Goal: Find contact information: Obtain details needed to contact an individual or organization

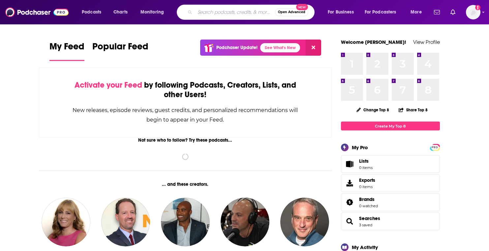
click at [219, 14] on input "Search podcasts, credits, & more..." at bounding box center [235, 12] width 80 height 11
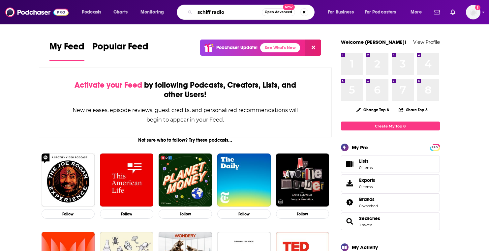
type input "schiff radio"
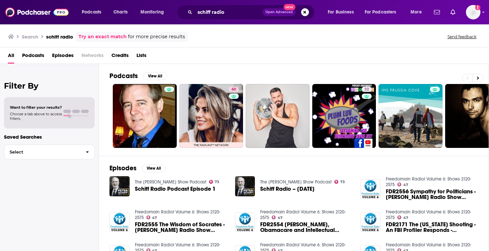
click at [165, 188] on span "Schiff Radio Podcast Episode 1" at bounding box center [175, 189] width 81 height 6
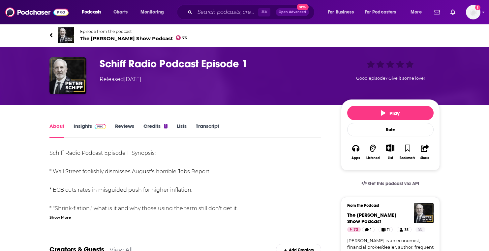
click at [116, 64] on h1 "Schiff Radio Podcast Episode 1" at bounding box center [215, 63] width 231 height 13
click at [65, 81] on img "Schiff Radio Podcast Episode 1" at bounding box center [67, 75] width 37 height 37
click at [149, 129] on link "Credits 1" at bounding box center [155, 130] width 24 height 15
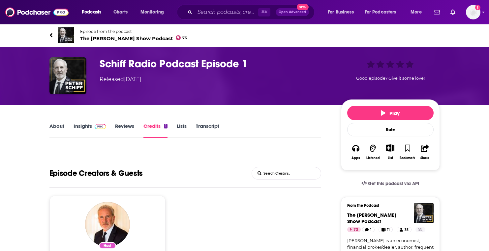
click at [201, 64] on h3 "Schiff Radio Podcast Episode 1" at bounding box center [215, 63] width 231 height 13
click at [58, 69] on img "Schiff Radio Podcast Episode 1" at bounding box center [67, 75] width 37 height 37
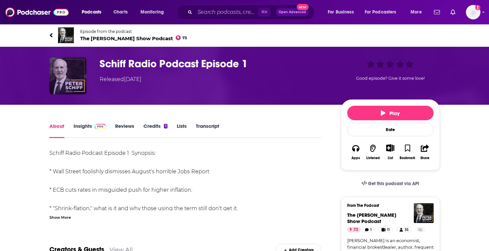
click at [58, 70] on img "Schiff Radio Podcast Episode 1" at bounding box center [67, 75] width 37 height 37
click at [68, 219] on div "Show More" at bounding box center [59, 217] width 21 height 6
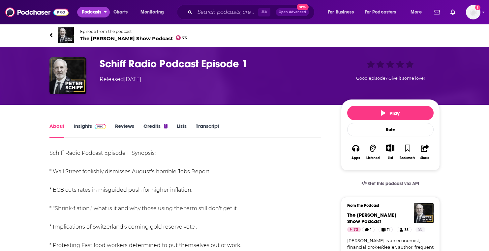
click at [105, 12] on icon "open menu" at bounding box center [105, 12] width 3 height 2
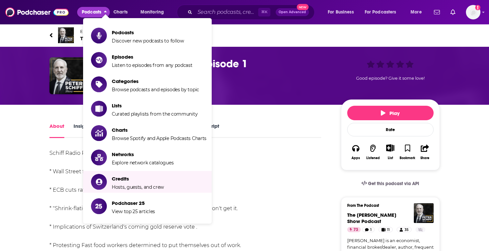
click at [265, 178] on div "Schiff Radio Podcast Episode 1 Synopsis: * Wall Street foolishly dismisses Augu…" at bounding box center [185, 255] width 272 height 212
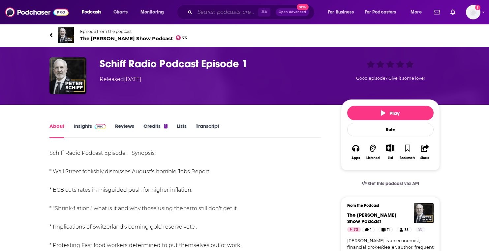
click at [212, 14] on input "Search podcasts, credits, & more..." at bounding box center [226, 12] width 63 height 11
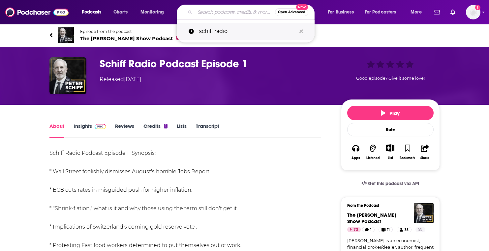
click at [258, 28] on p "schiff radio" at bounding box center [247, 31] width 97 height 17
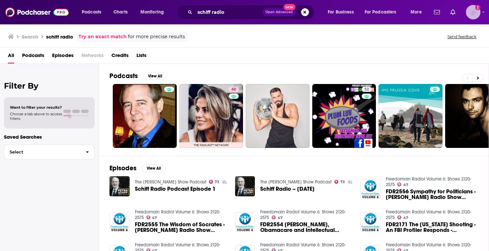
click at [471, 15] on img "Logged in as thomaskoenig" at bounding box center [473, 12] width 15 height 15
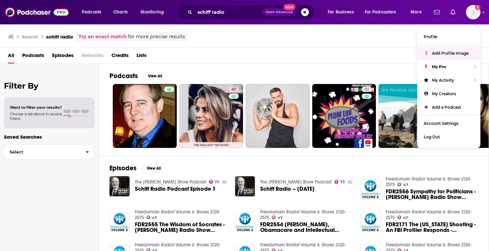
click at [381, 47] on div "Search schiff radio Try an exact match for more precise results Send feedback" at bounding box center [244, 36] width 489 height 24
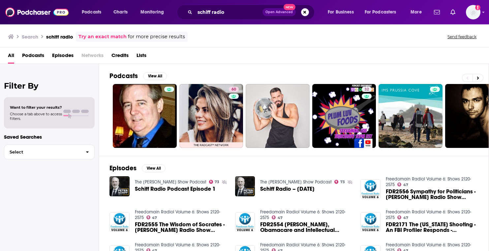
click at [62, 37] on h3 "schiff radio" at bounding box center [59, 37] width 27 height 6
click at [99, 56] on span "Networks" at bounding box center [92, 57] width 22 height 14
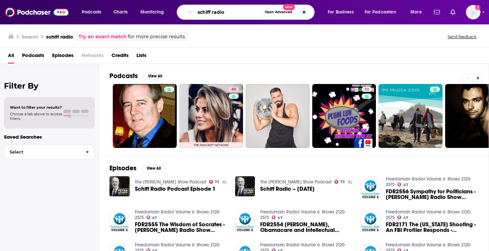
click at [202, 11] on input "schiff radio" at bounding box center [228, 12] width 67 height 11
type input "[PERSON_NAME]"
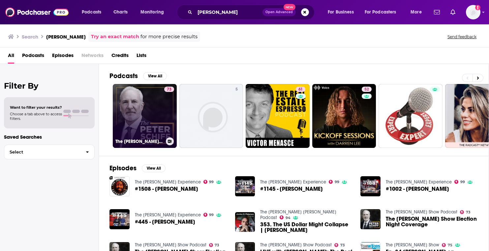
click at [145, 123] on link "73 The Peter Schiff Show Podcast" at bounding box center [145, 116] width 64 height 64
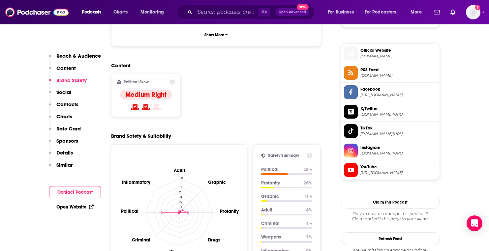
scroll to position [655, 0]
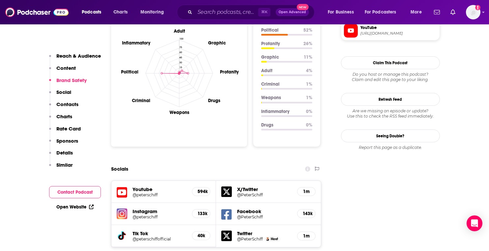
click at [70, 105] on p "Contacts" at bounding box center [67, 104] width 22 height 6
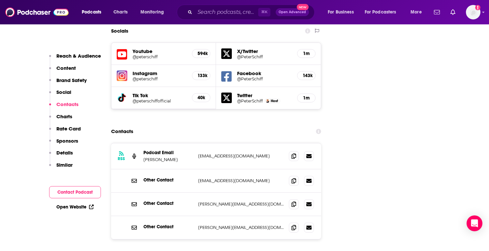
scroll to position [795, 0]
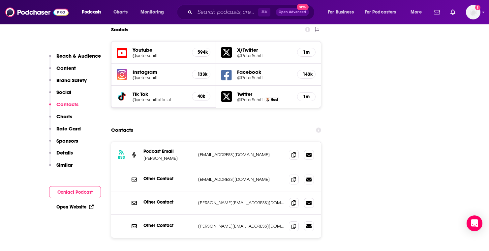
click at [70, 105] on p "Contacts" at bounding box center [67, 104] width 22 height 6
click at [309, 153] on icon at bounding box center [308, 155] width 5 height 4
drag, startPoint x: 210, startPoint y: 171, endPoint x: 248, endPoint y: 171, distance: 37.9
click at [248, 200] on p "paul@schiffradio.com" at bounding box center [241, 203] width 86 height 6
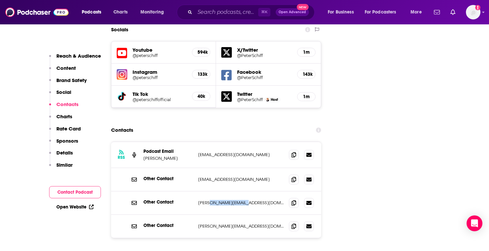
copy p "schiffradio.com"
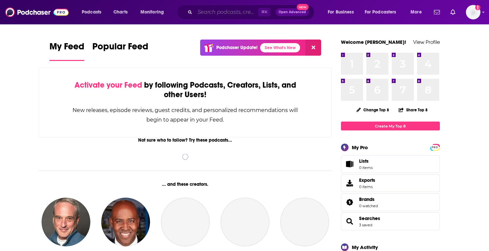
click at [237, 15] on input "Search podcasts, credits, & more..." at bounding box center [226, 12] width 63 height 11
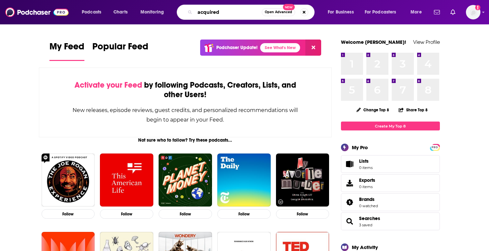
type input "acquired"
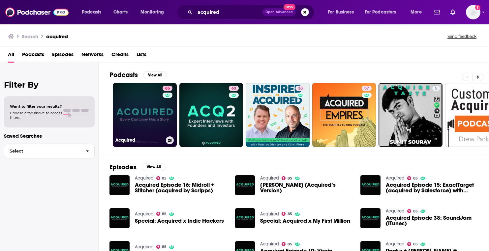
click at [138, 127] on link "85 Acquired" at bounding box center [145, 115] width 64 height 64
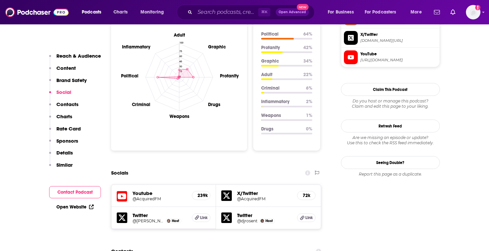
scroll to position [701, 0]
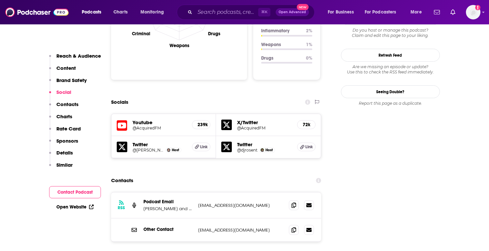
click at [145, 119] on h5 "Youtube" at bounding box center [160, 122] width 54 height 6
click at [121, 120] on icon at bounding box center [122, 126] width 11 height 12
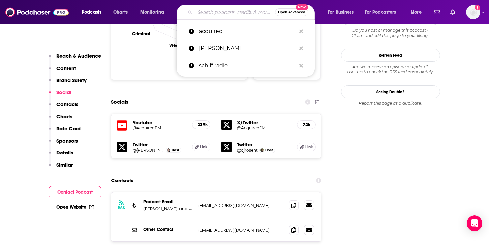
click at [213, 13] on input "Search podcasts, credits, & more..." at bounding box center [235, 12] width 80 height 11
type input "p"
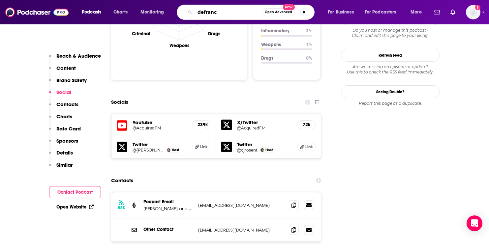
type input "[PERSON_NAME]"
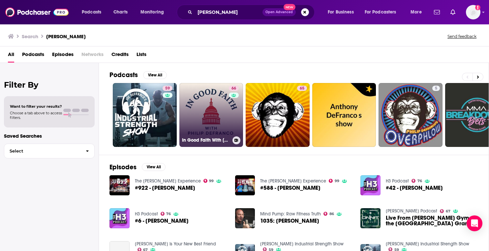
click at [208, 98] on link "66 In Good Faith With [PERSON_NAME]" at bounding box center [211, 115] width 64 height 64
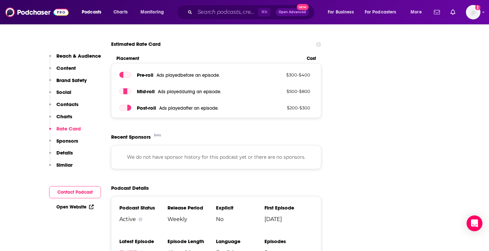
scroll to position [847, 0]
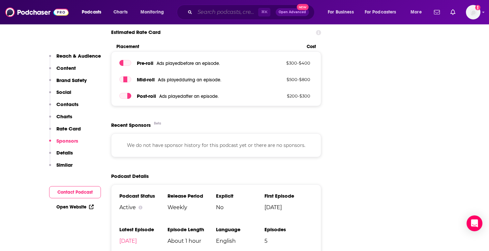
click at [207, 14] on input "Search podcasts, credits, & more..." at bounding box center [226, 12] width 63 height 11
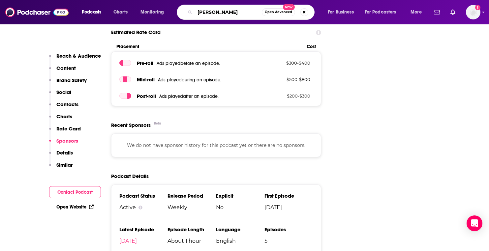
type input "[PERSON_NAME]"
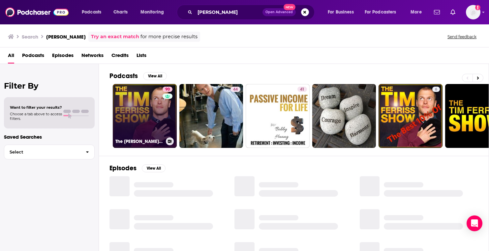
click at [152, 117] on link "90 The [PERSON_NAME] Show" at bounding box center [145, 116] width 64 height 64
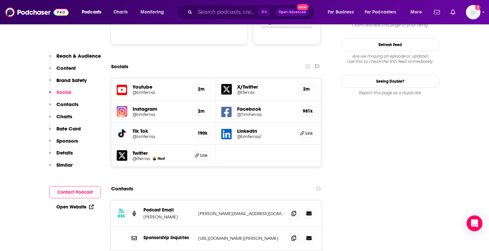
scroll to position [785, 0]
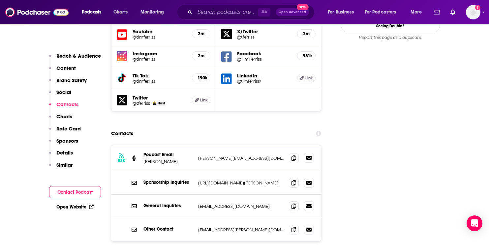
click at [311, 156] on icon at bounding box center [308, 158] width 5 height 4
click at [197, 145] on div "RSS Podcast Email [PERSON_NAME] [PERSON_NAME][EMAIL_ADDRESS][DOMAIN_NAME] [PERS…" at bounding box center [216, 158] width 210 height 26
copy div "[PERSON_NAME][EMAIL_ADDRESS][DOMAIN_NAME] [PERSON_NAME][EMAIL_ADDRESS][DOMAIN_N…"
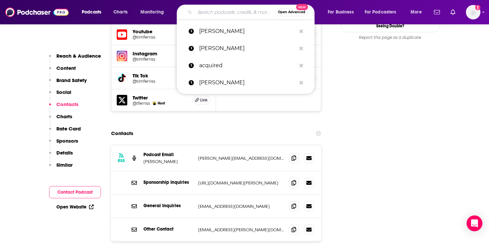
click at [203, 13] on input "Search podcasts, credits, & more..." at bounding box center [235, 12] width 80 height 11
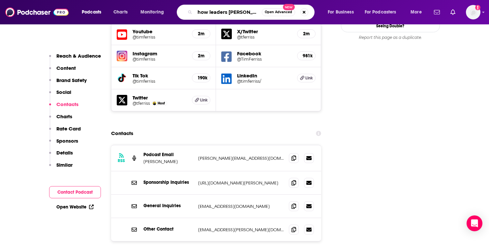
type input "how leaders lead"
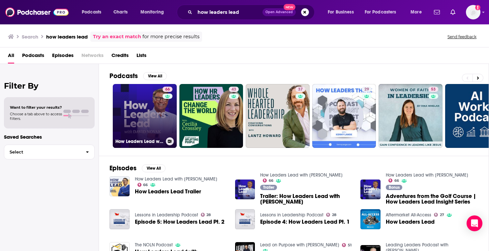
click at [139, 113] on link "66 How Leaders Lead with [PERSON_NAME]" at bounding box center [145, 116] width 64 height 64
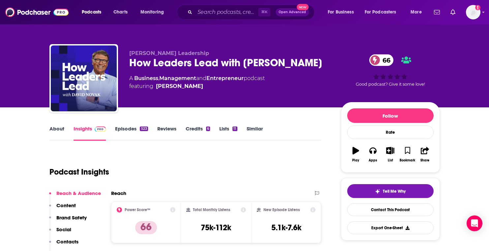
click at [288, 65] on div "How Leaders Lead with [PERSON_NAME] 66" at bounding box center [229, 62] width 201 height 13
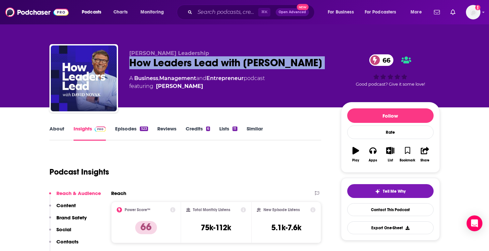
click at [288, 65] on div "How Leaders Lead with [PERSON_NAME] 66" at bounding box center [229, 62] width 201 height 13
copy div "How Leaders Lead with [PERSON_NAME] 66"
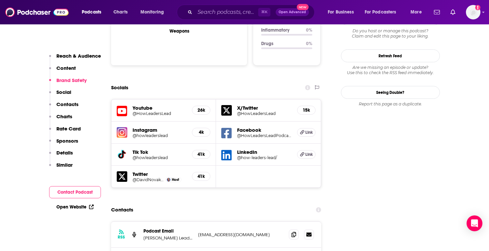
scroll to position [793, 0]
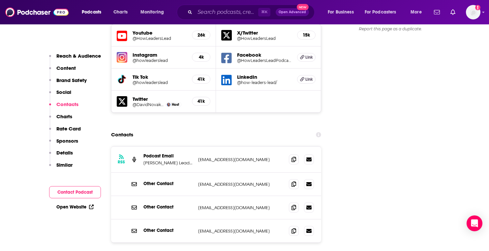
click at [204, 157] on p "[EMAIL_ADDRESS][DOMAIN_NAME]" at bounding box center [241, 160] width 86 height 6
copy div "[EMAIL_ADDRESS][DOMAIN_NAME] [EMAIL_ADDRESS][DOMAIN_NAME]"
click at [216, 228] on p "[EMAIL_ADDRESS][DOMAIN_NAME]" at bounding box center [241, 231] width 86 height 6
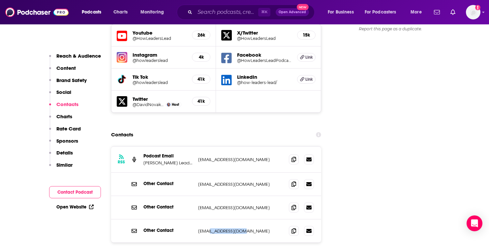
click at [216, 228] on p "[EMAIL_ADDRESS][DOMAIN_NAME]" at bounding box center [241, 231] width 86 height 6
copy div "[EMAIL_ADDRESS][DOMAIN_NAME] [EMAIL_ADDRESS][DOMAIN_NAME]"
